Goal: Task Accomplishment & Management: Manage account settings

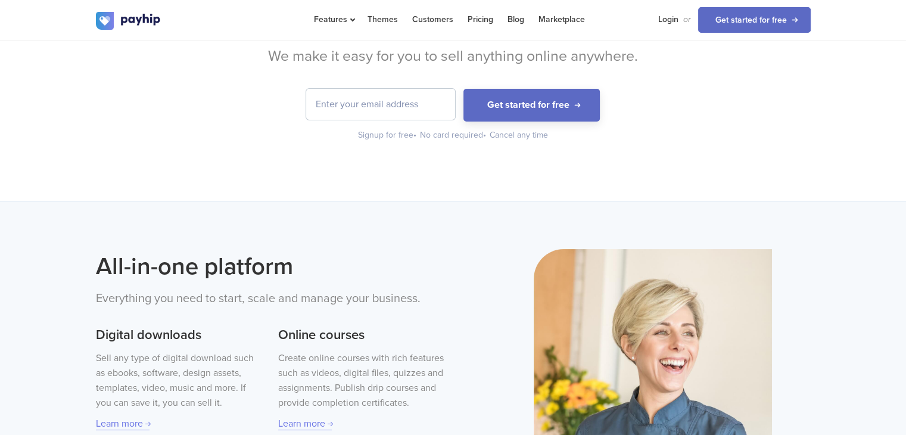
scroll to position [60, 0]
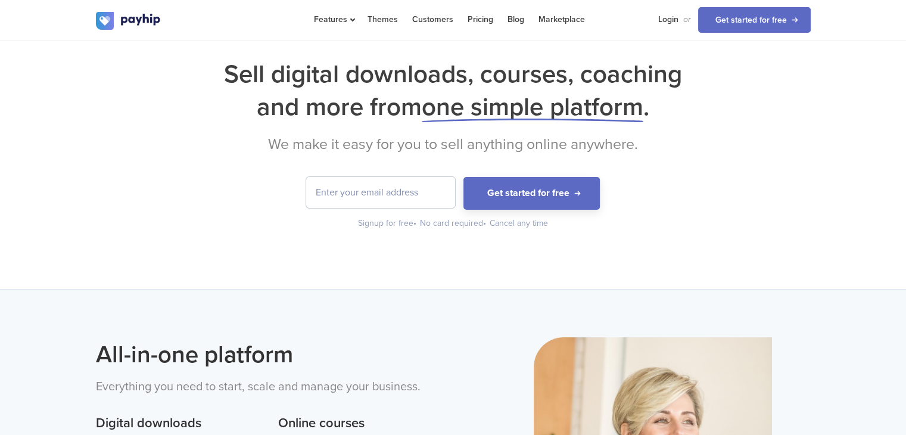
click at [383, 195] on input "email" at bounding box center [380, 192] width 149 height 31
type input "[EMAIL_ADDRESS][DOMAIN_NAME]"
click at [416, 193] on input "[EMAIL_ADDRESS][DOMAIN_NAME]" at bounding box center [380, 192] width 149 height 31
click at [463, 177] on button "Get started for free" at bounding box center [531, 193] width 136 height 33
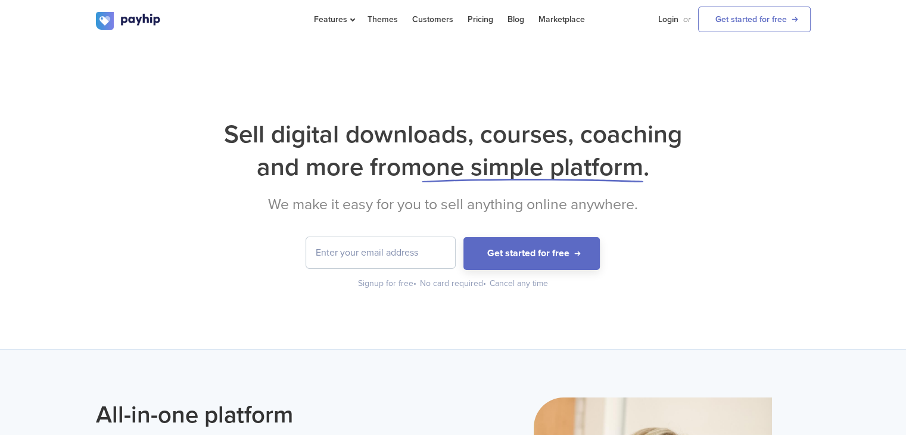
click at [417, 253] on input "email" at bounding box center [380, 252] width 149 height 31
type input "[EMAIL_ADDRESS][DOMAIN_NAME]"
click at [433, 267] on input "[EMAIL_ADDRESS][DOMAIN_NAME]" at bounding box center [380, 252] width 149 height 31
click at [674, 13] on link "Login" at bounding box center [668, 19] width 20 height 39
